Goal: Contribute content

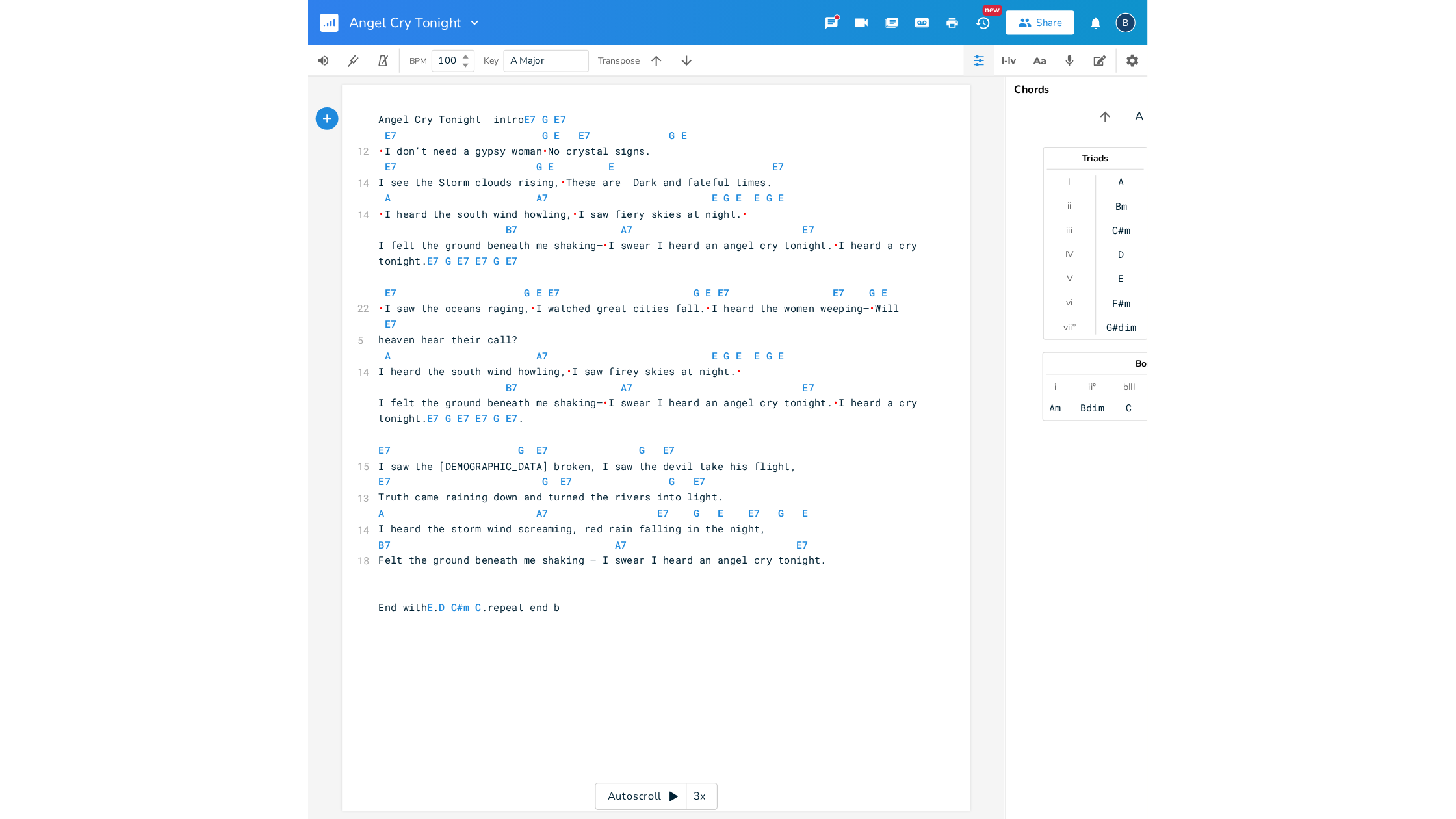
scroll to position [0, 1]
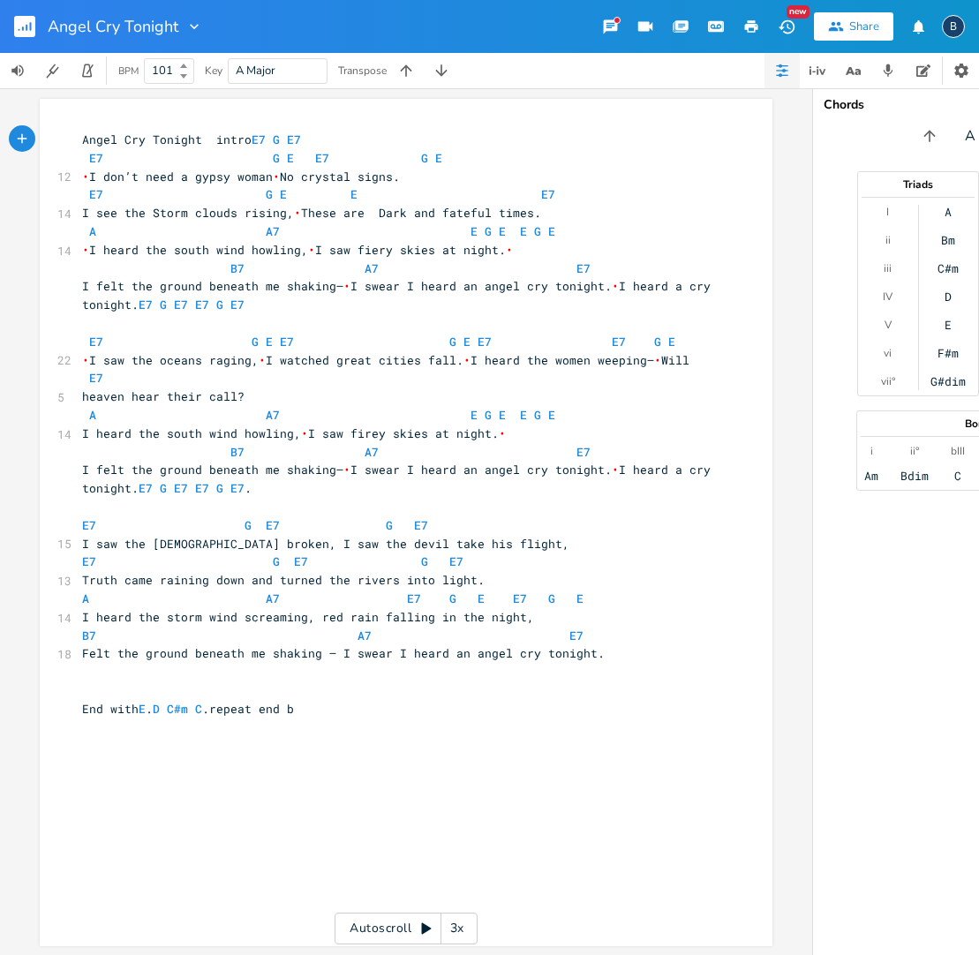
click at [184, 65] on icon at bounding box center [183, 66] width 7 height 4
click at [187, 78] on icon at bounding box center [183, 76] width 7 height 4
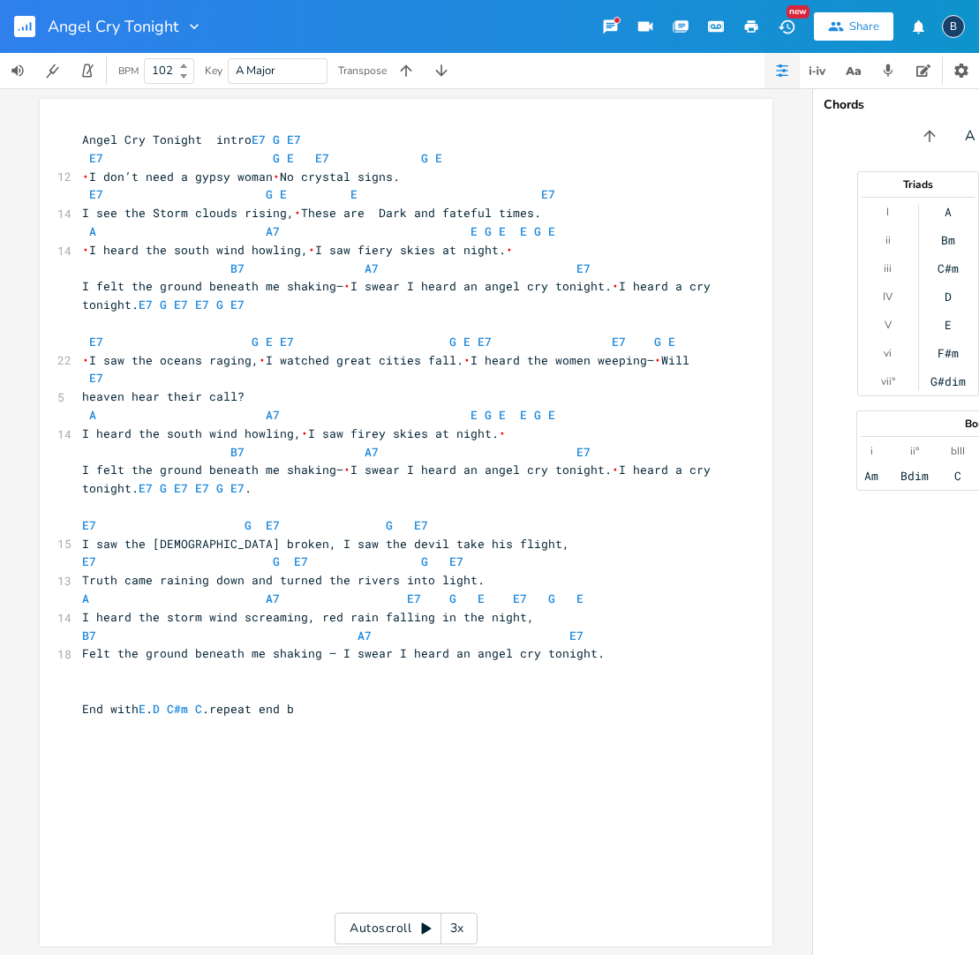
click at [187, 78] on icon at bounding box center [183, 76] width 7 height 4
type input "100"
click at [187, 78] on icon at bounding box center [183, 76] width 7 height 4
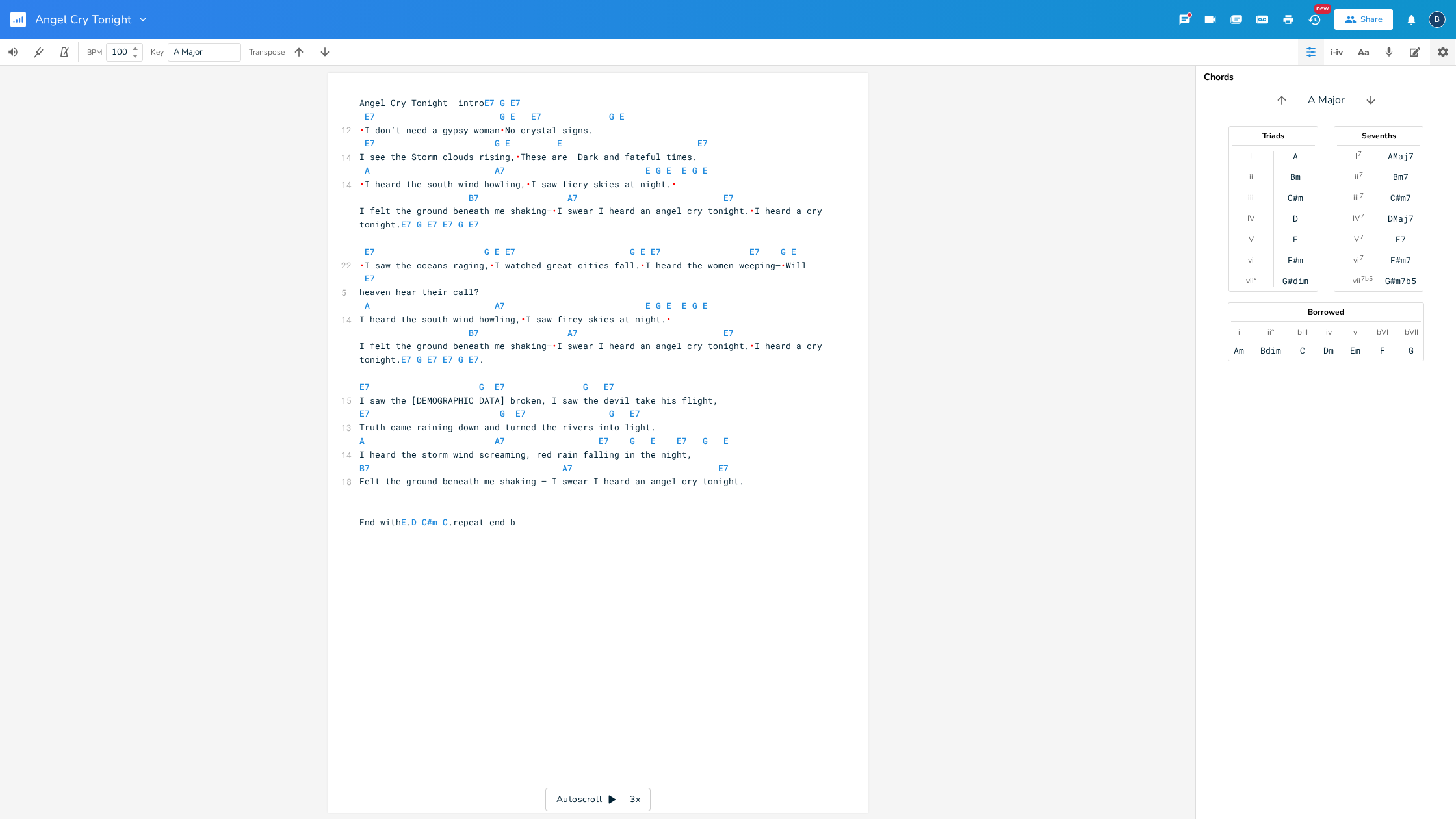
click at [720, 49] on icon "button" at bounding box center [1443, 52] width 10 height 10
click at [640, 703] on div "3x" at bounding box center [635, 800] width 24 height 24
click at [640, 703] on div "4x" at bounding box center [635, 800] width 24 height 24
click at [670, 703] on div "Angel Cry Tonight intro E7 G E7 E7 G E E7 G E 12 • I don’t need a gypsy woman •…" at bounding box center [608, 455] width 502 height 723
click at [579, 703] on div "Angel Cry Tonight intro E7 G E7 E7 G E E7 G E 12 • I don’t need a gypsy woman •…" at bounding box center [608, 455] width 502 height 723
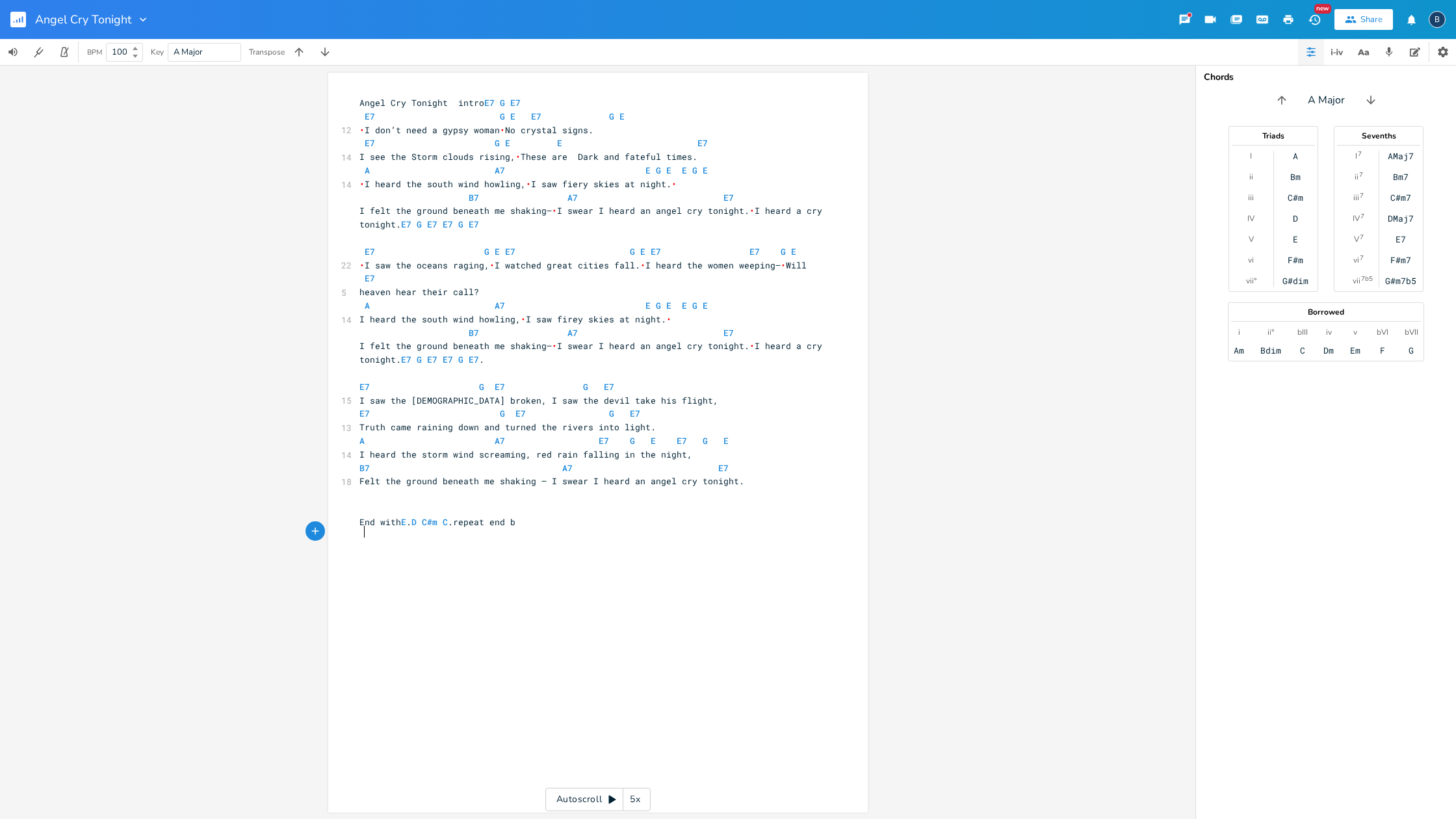
click at [720, 703] on div "Angel Cry Tonight intro E7 G E7 E7 G E E7 G E 12 • I don’t need a gypsy woman •…" at bounding box center [608, 455] width 502 height 723
click at [574, 703] on div "Autoscroll 5x" at bounding box center [598, 800] width 105 height 24
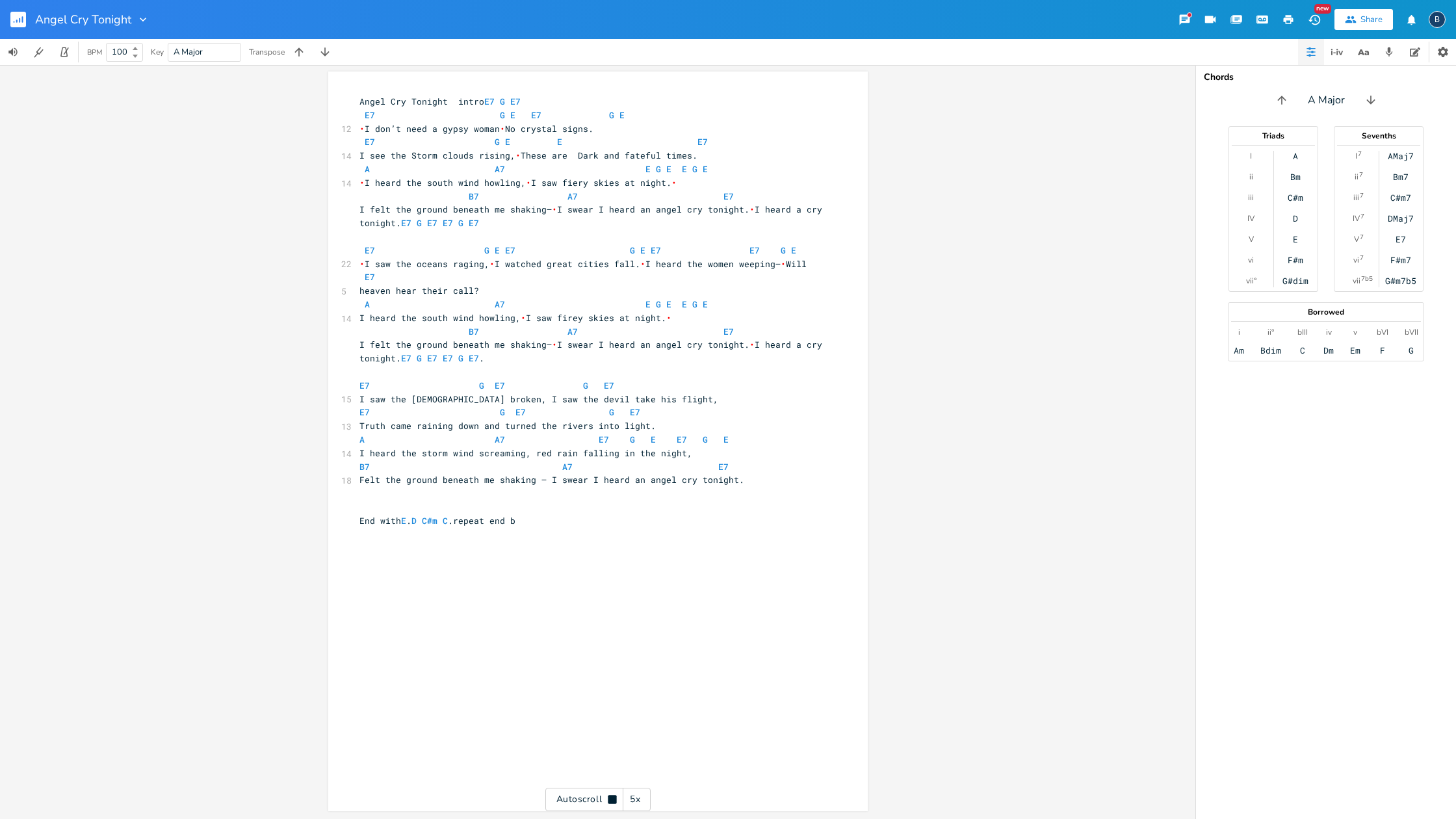
click at [562, 703] on div "Autoscroll 5x" at bounding box center [598, 800] width 105 height 24
click at [141, 18] on icon "button" at bounding box center [143, 19] width 7 height 4
click at [108, 103] on div "Angel Cry Tonight intro E7 G E7 E7 G E E7 G E 12 • I don’t need a gypsy woman •…" at bounding box center [598, 442] width 1195 height 754
click at [66, 52] on icon "button" at bounding box center [66, 51] width 5 height 7
click at [66, 55] on icon "button" at bounding box center [64, 52] width 12 height 12
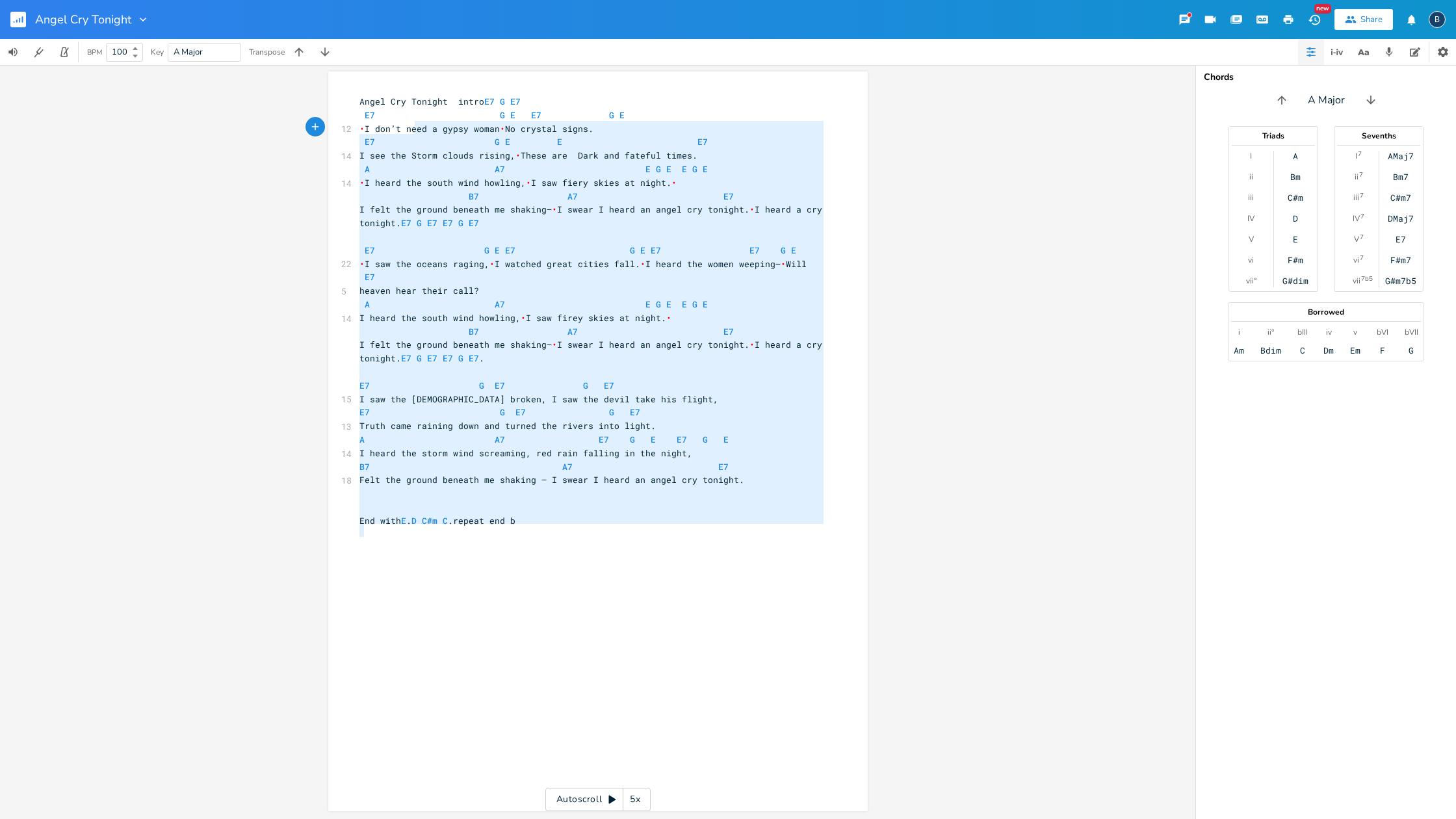
type textarea "Lorem Ips Dolorsi ametc A5 E S8 D0 E T I6 U L E dol’m aliq e admin venia  Qu no…"
drag, startPoint x: 642, startPoint y: 544, endPoint x: 408, endPoint y: 68, distance: 530.4
click at [411, 68] on div "x Angel Cry Tonight intro E7 G E7 E7 G E E7 G E 12 • I don’t need a gypsy woman…" at bounding box center [598, 442] width 1195 height 754
click at [449, 599] on div "x Angel Cry Tonight intro E7 G E7 E7 G E E7 G E 12 • I don’t need a gypsy woman…" at bounding box center [608, 454] width 502 height 723
